Goal: Task Accomplishment & Management: Use online tool/utility

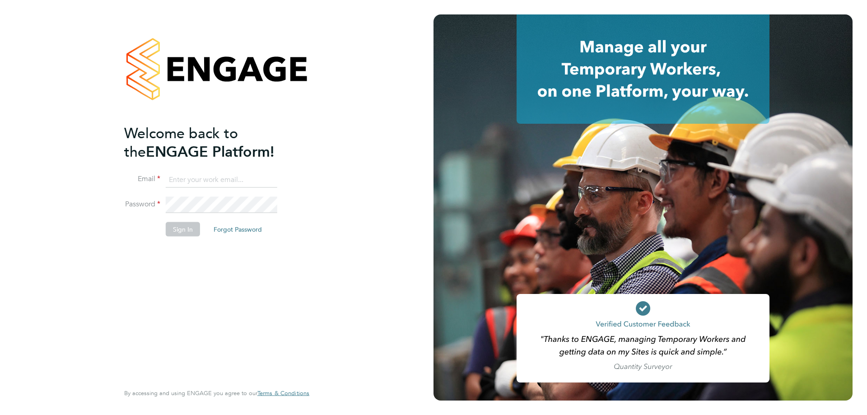
type input "stuartdouglas@itsconstruction.co.uk"
click at [179, 225] on button "Sign In" at bounding box center [183, 229] width 34 height 14
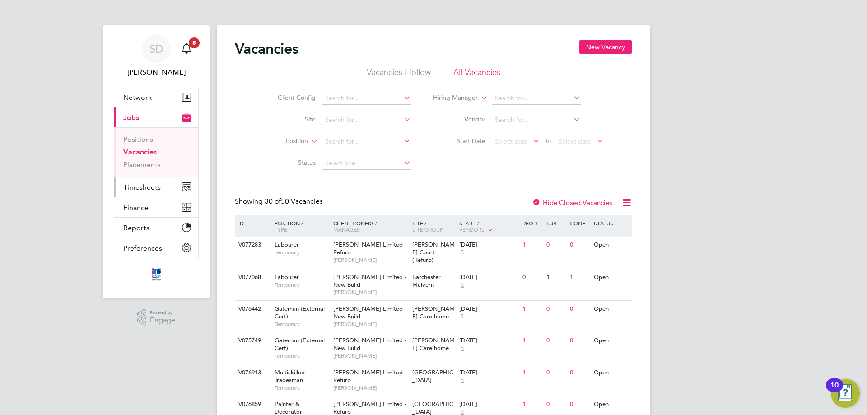
click at [148, 190] on span "Timesheets" at bounding box center [141, 187] width 37 height 9
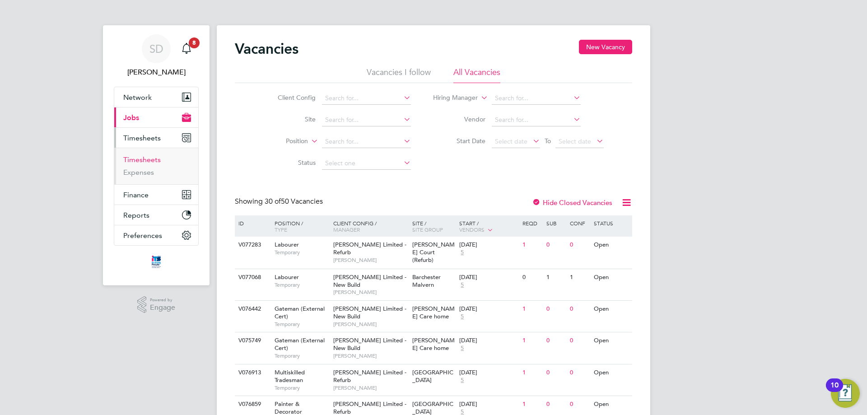
click at [146, 159] on link "Timesheets" at bounding box center [141, 159] width 37 height 9
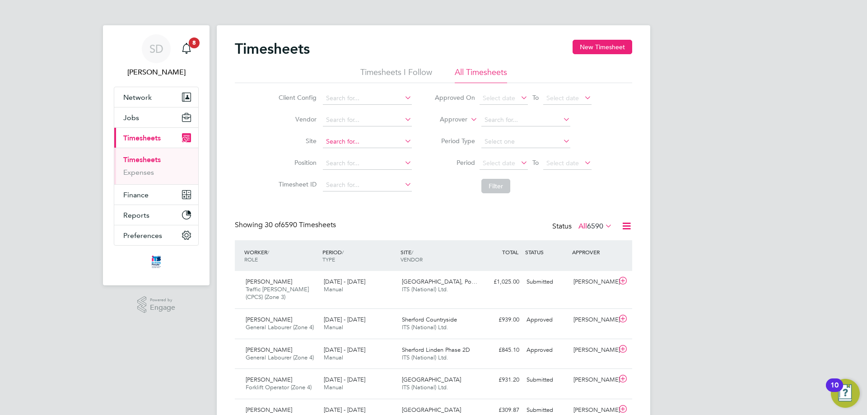
click at [358, 137] on input at bounding box center [367, 141] width 89 height 13
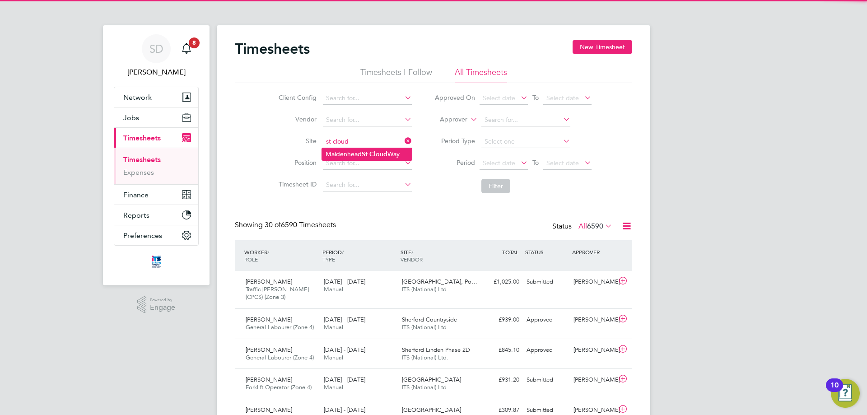
click at [373, 150] on b "Cloud" at bounding box center [378, 154] width 18 height 8
type input "[GEOGRAPHIC_DATA]"
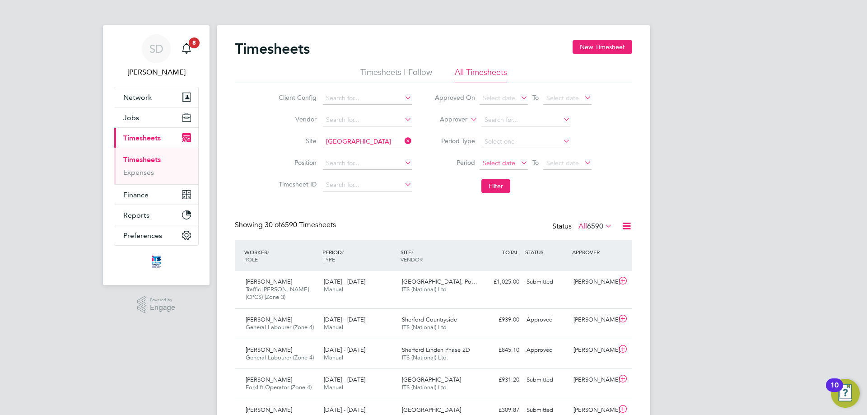
click at [495, 160] on span "Select date" at bounding box center [499, 163] width 33 height 8
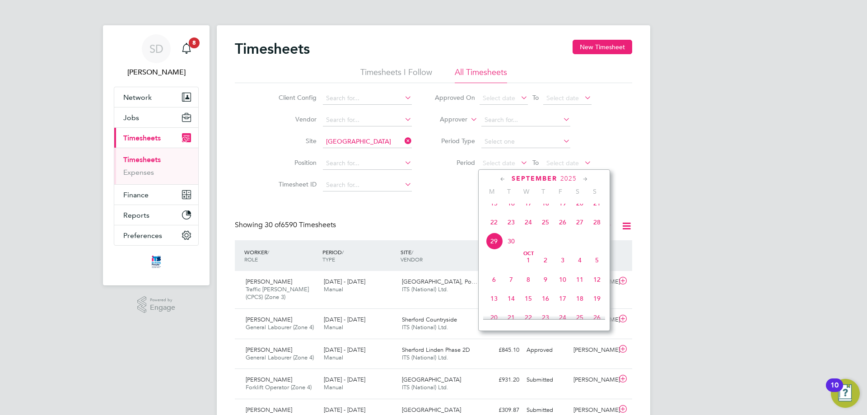
click at [496, 231] on span "22" at bounding box center [493, 222] width 17 height 17
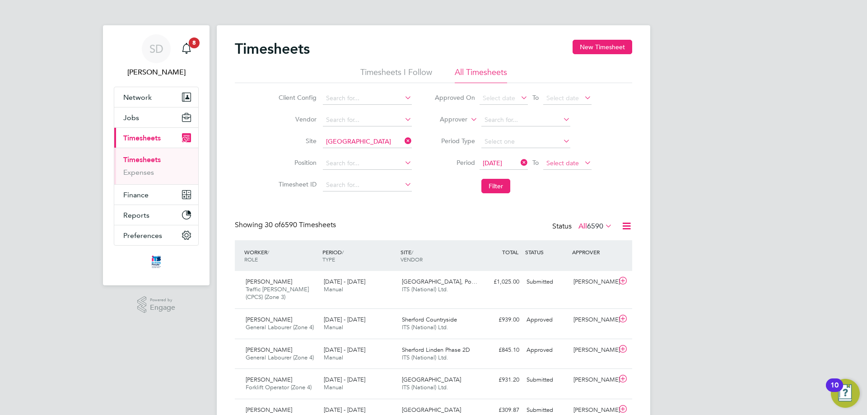
click at [573, 163] on span "Select date" at bounding box center [562, 163] width 33 height 8
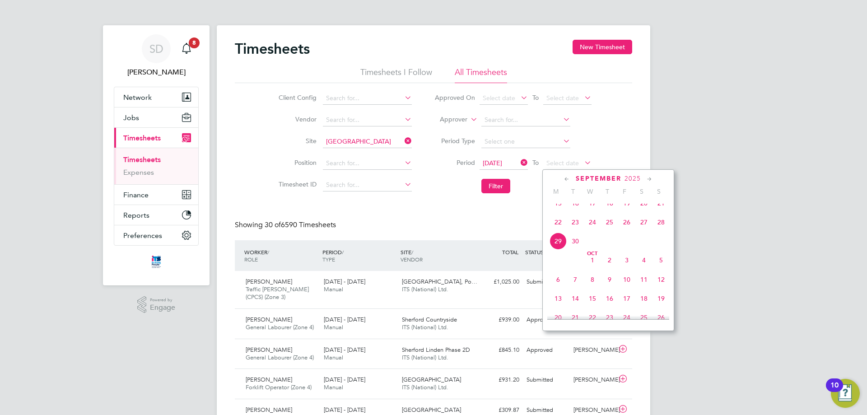
click at [663, 227] on span "28" at bounding box center [660, 222] width 17 height 17
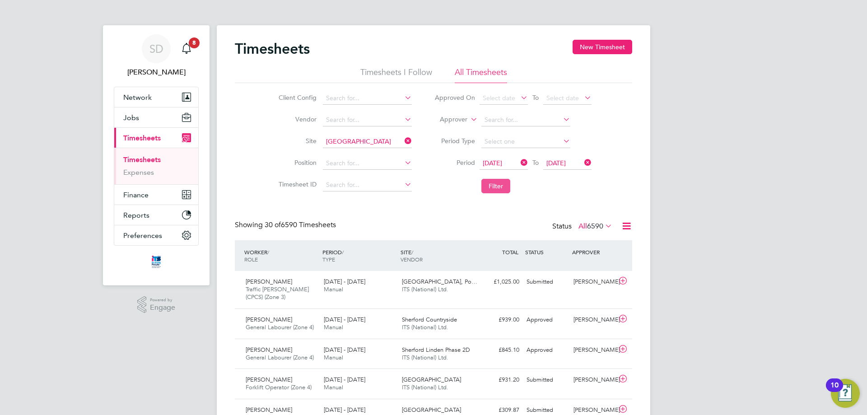
click at [498, 190] on button "Filter" at bounding box center [495, 186] width 29 height 14
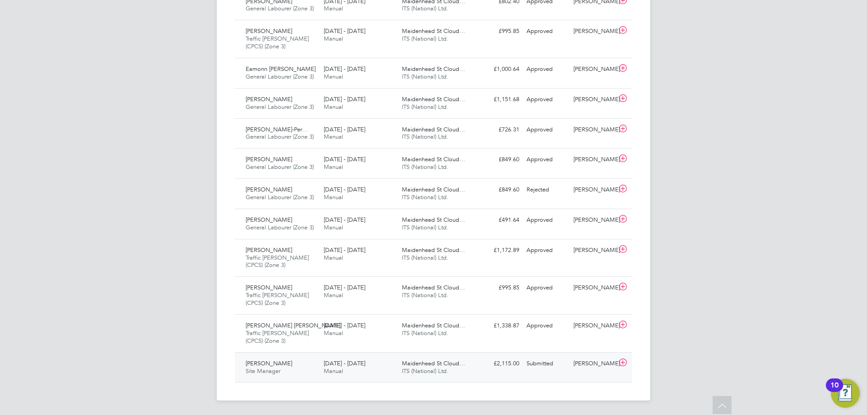
click at [551, 370] on div "Submitted" at bounding box center [546, 363] width 47 height 15
